Goal: Subscribe to service/newsletter

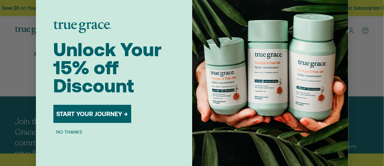
scroll to position [33, 0]
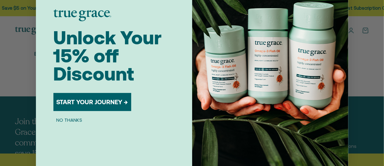
click at [82, 99] on button "START YOUR JOURNEY →" at bounding box center [92, 102] width 78 height 18
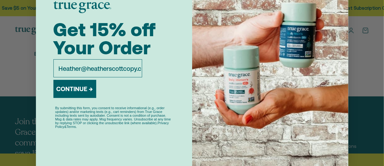
scroll to position [0, 9]
type input "Heather@heatherscottcopy.com"
click input "Submit" at bounding box center [0, 0] width 0 height 0
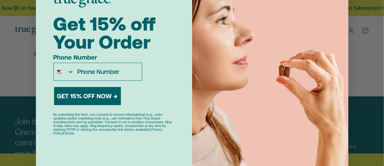
click at [79, 73] on input "Phone Number" at bounding box center [107, 71] width 67 height 17
type input "1-610-573-7705"
click at [88, 100] on button "GET 15% OFF NOW →" at bounding box center [87, 96] width 67 height 18
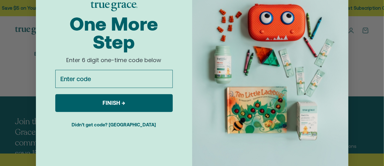
click at [77, 77] on input "Enter code" at bounding box center [113, 79] width 117 height 18
click at [129, 124] on button "Didn't get code? Resend" at bounding box center [113, 125] width 117 height 16
click at [110, 124] on button "Didn't get code? Resend" at bounding box center [113, 125] width 117 height 16
click at [130, 122] on button "Didn't get code? Resend" at bounding box center [113, 125] width 117 height 16
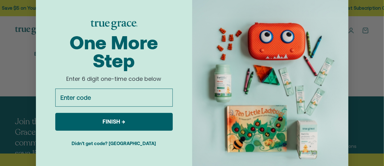
scroll to position [0, 0]
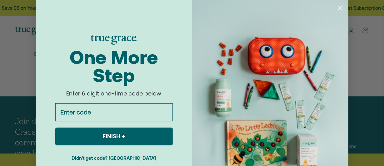
click at [339, 7] on icon "Close dialog" at bounding box center [340, 7] width 11 height 11
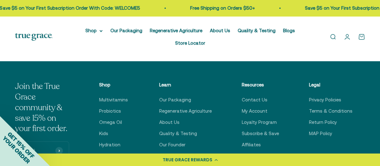
scroll to position [249, 0]
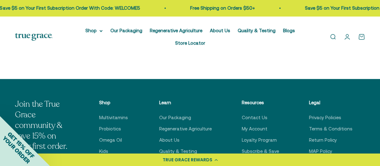
click at [43, 33] on img at bounding box center [33, 37] width 37 height 8
